Goal: Task Accomplishment & Management: Use online tool/utility

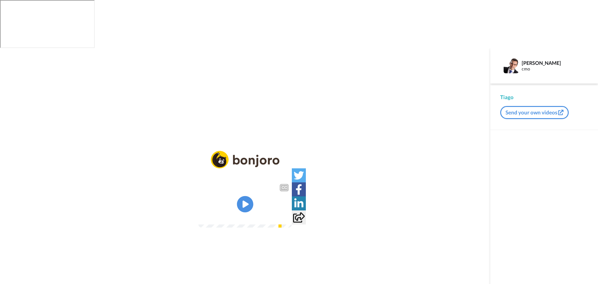
click at [249, 189] on icon "Play/Pause" at bounding box center [245, 204] width 17 height 30
drag, startPoint x: 249, startPoint y: 147, endPoint x: 228, endPoint y: 180, distance: 39.0
click at [251, 181] on video at bounding box center [244, 204] width 93 height 47
